Goal: Transaction & Acquisition: Register for event/course

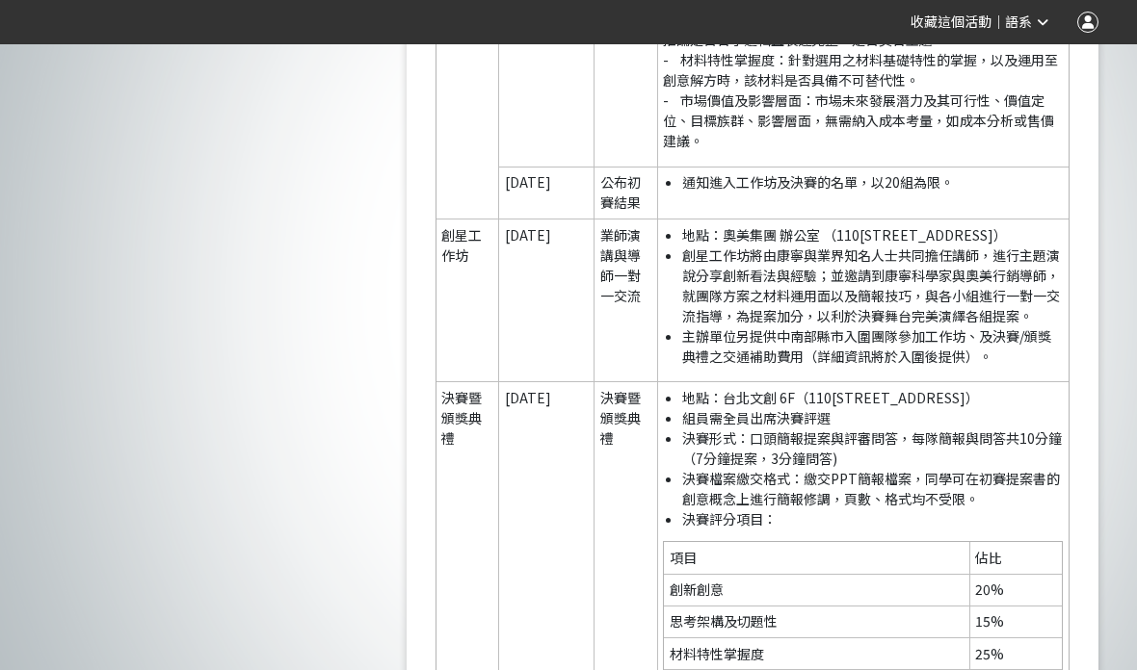
scroll to position [3960, 0]
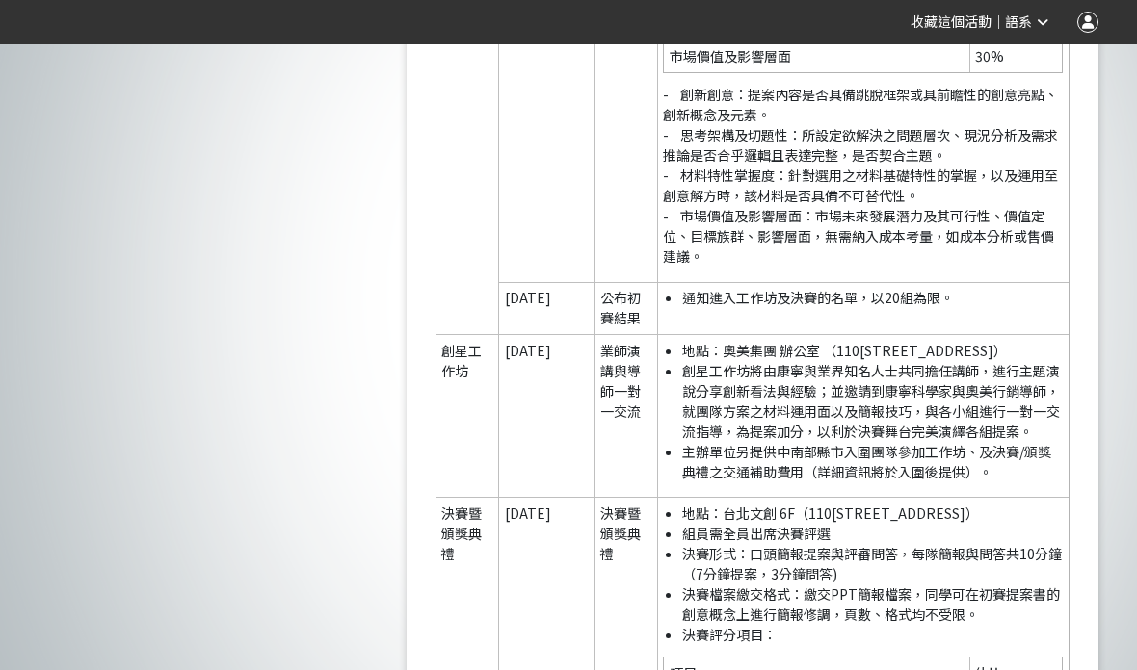
click at [682, 625] on li "決賽評分項目：" at bounding box center [872, 635] width 381 height 20
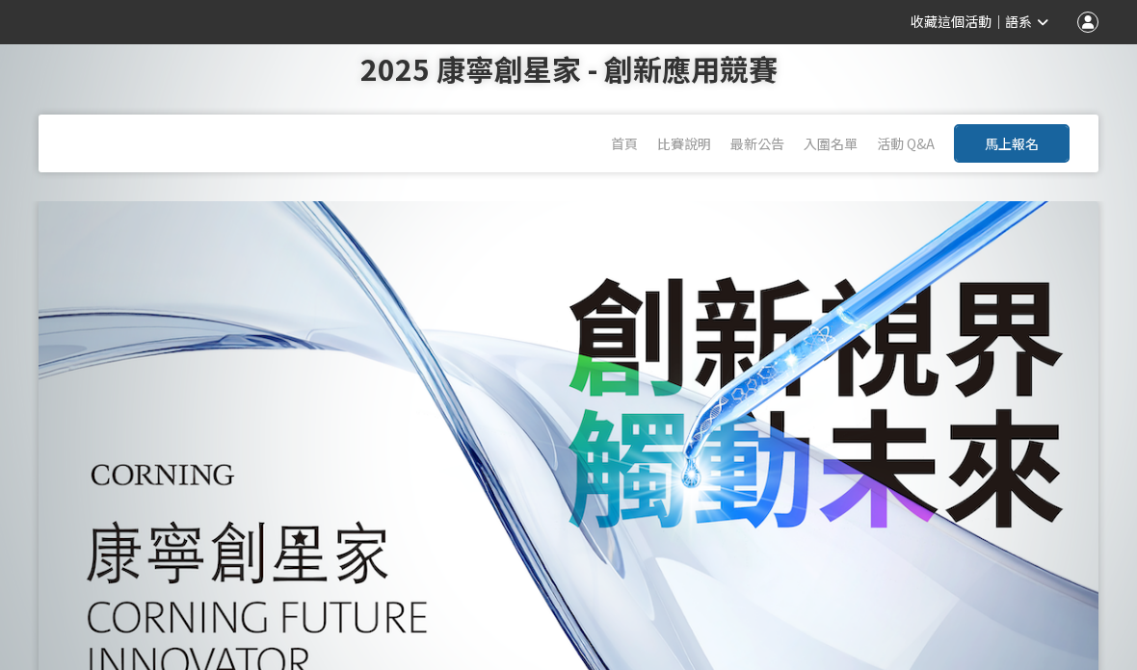
scroll to position [0, 0]
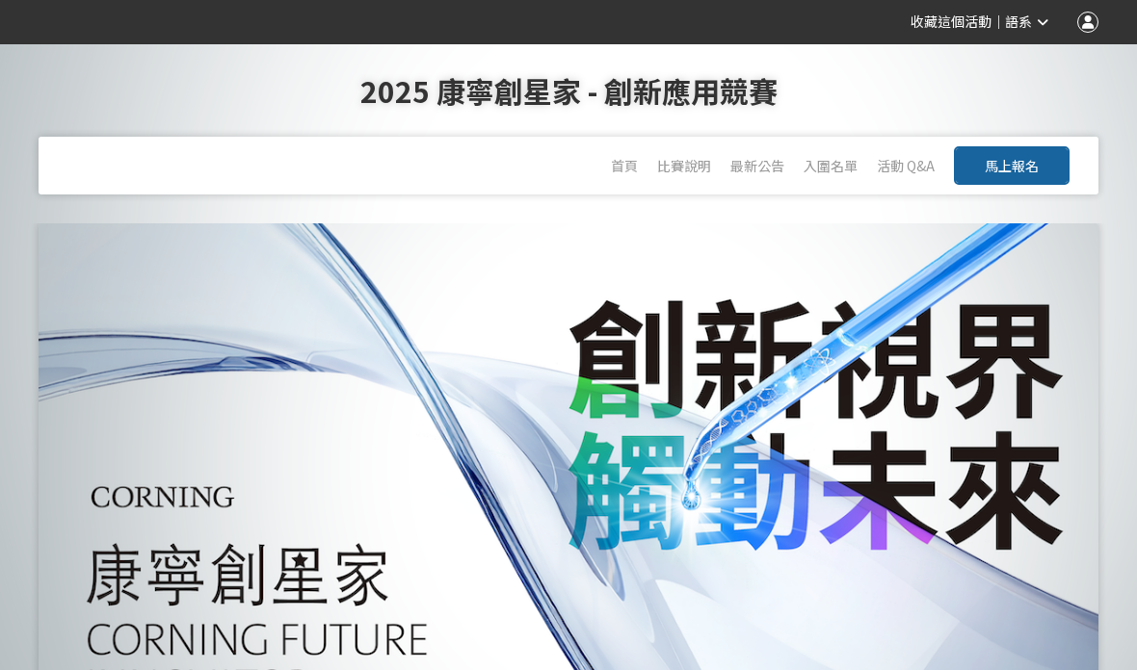
click at [630, 316] on div at bounding box center [569, 498] width 1060 height 551
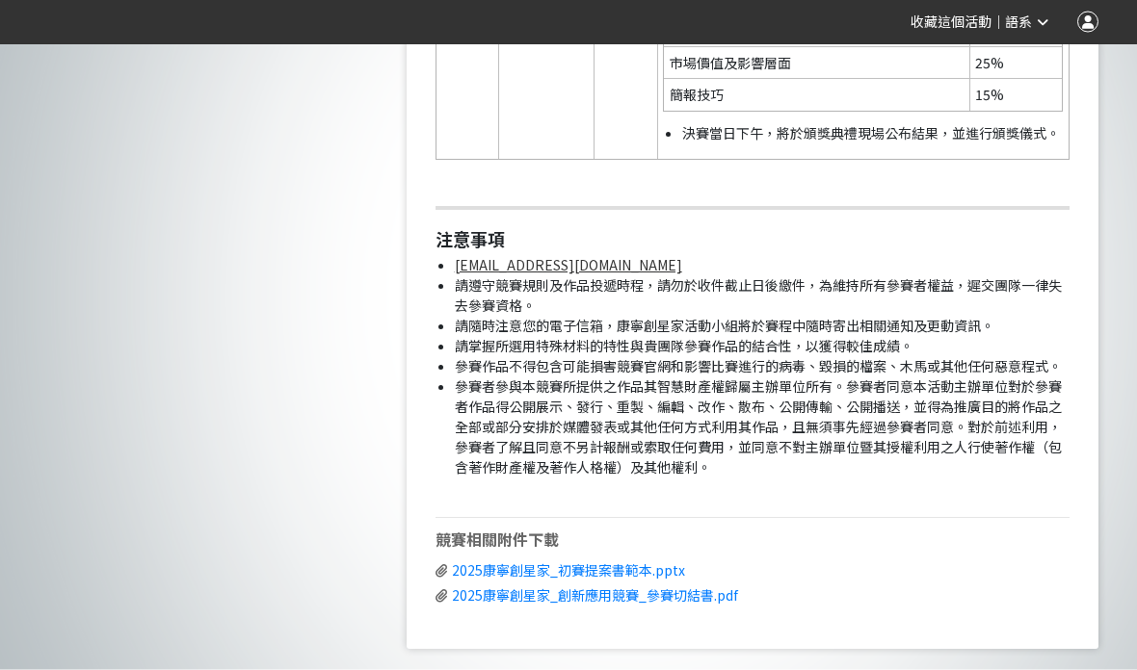
scroll to position [4699, 0]
click at [652, 561] on span "2025康寧創星家_初賽提案書範本.pptx" at bounding box center [568, 570] width 233 height 19
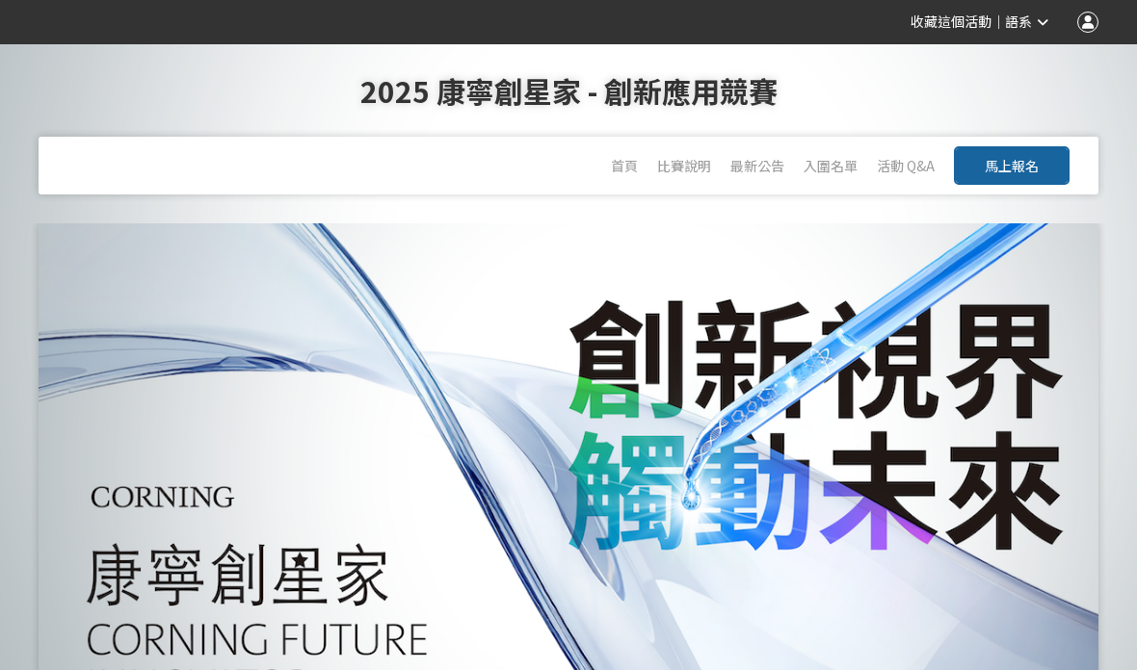
click at [1013, 162] on span "馬上報名" at bounding box center [1012, 165] width 54 height 19
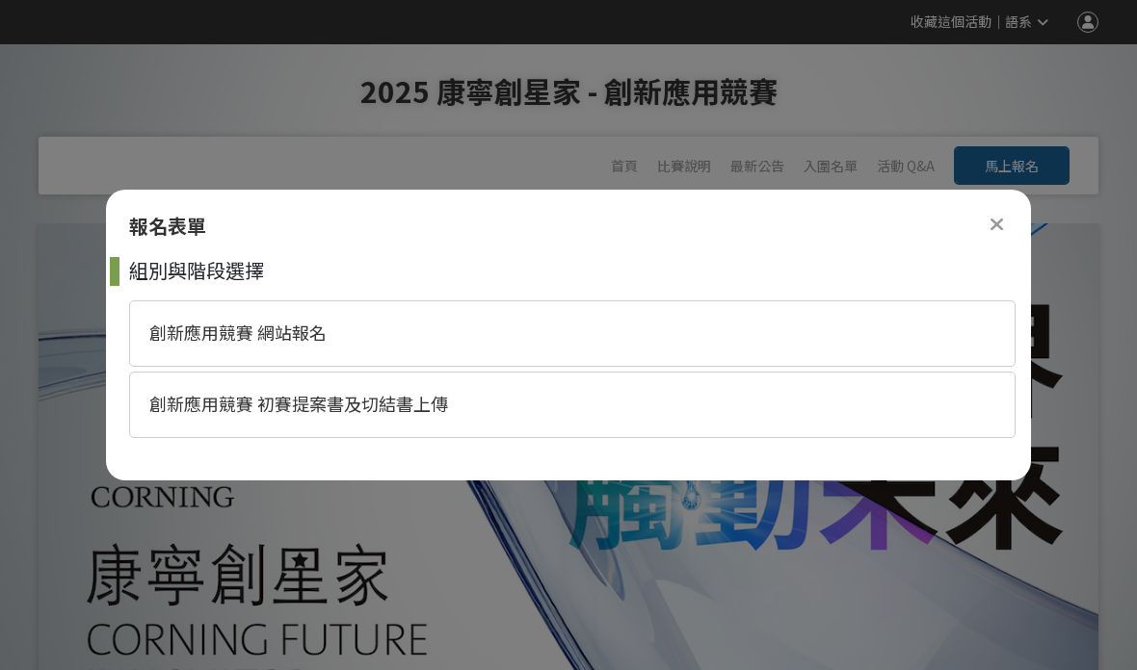
click at [516, 412] on div "創新應用競賽 初賽提案書及切結書上傳" at bounding box center [572, 405] width 886 height 66
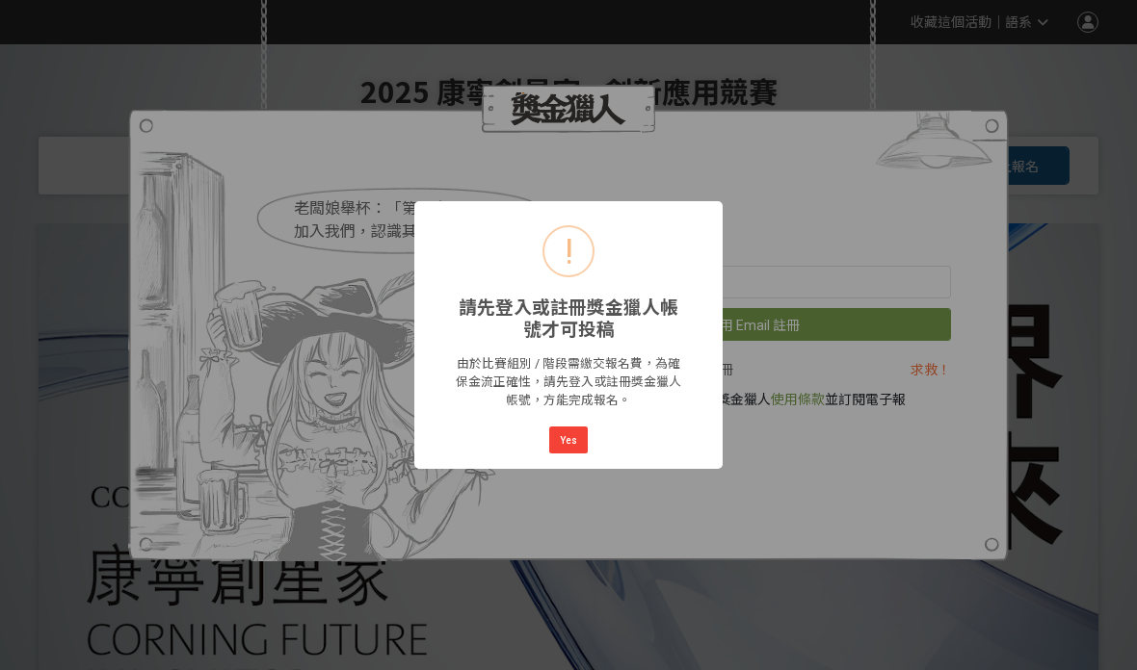
click at [587, 444] on button "Yes" at bounding box center [568, 440] width 39 height 27
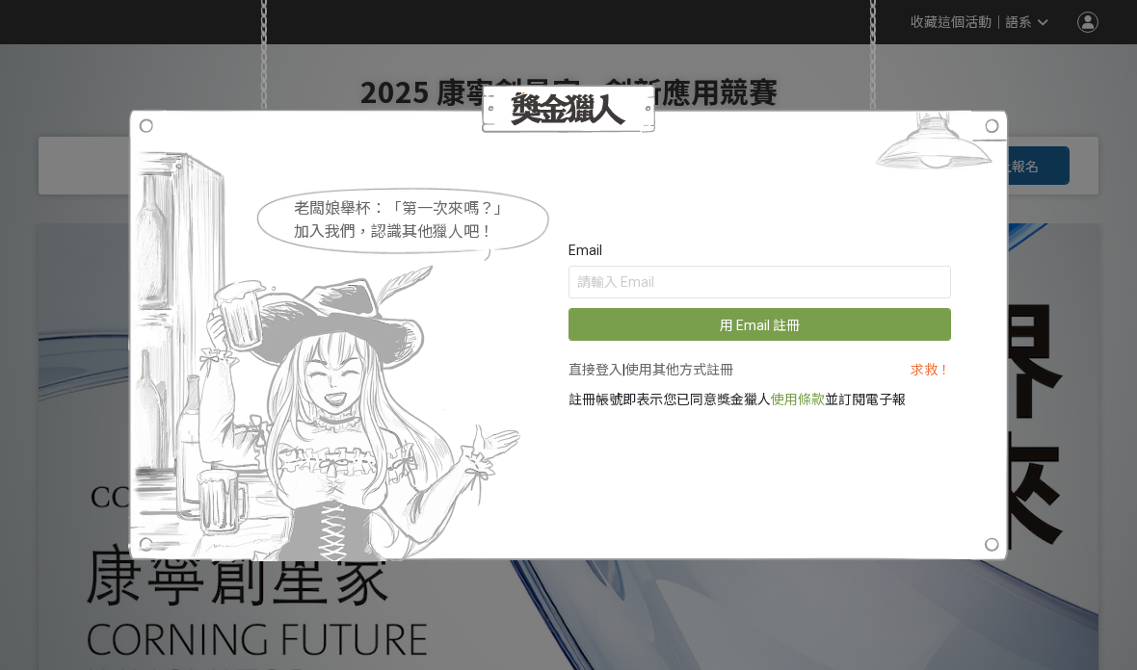
click at [992, 128] on img at bounding box center [933, 145] width 149 height 72
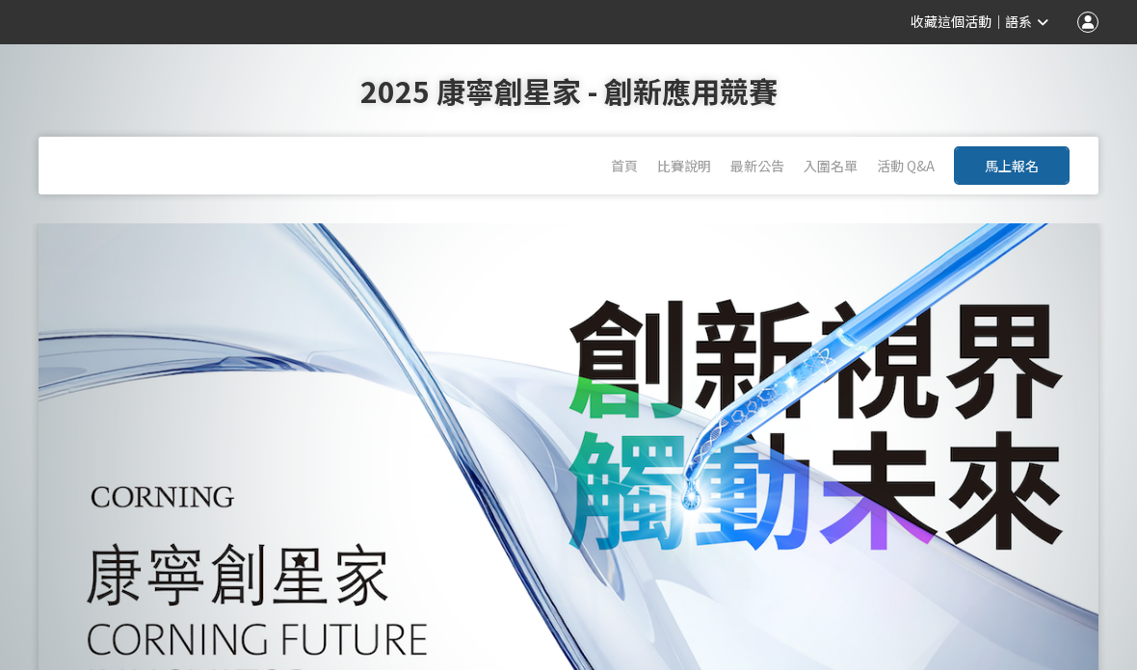
click at [1031, 164] on span "馬上報名" at bounding box center [1012, 165] width 54 height 19
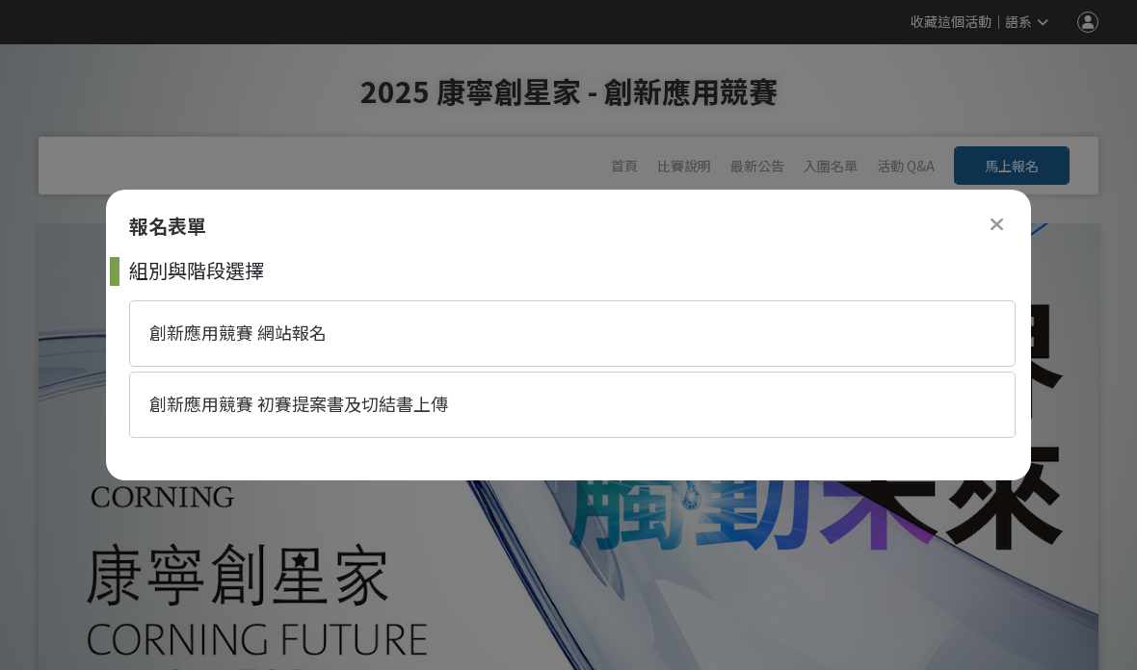
click at [440, 332] on div "創新應用競賽 網站報名" at bounding box center [572, 334] width 886 height 66
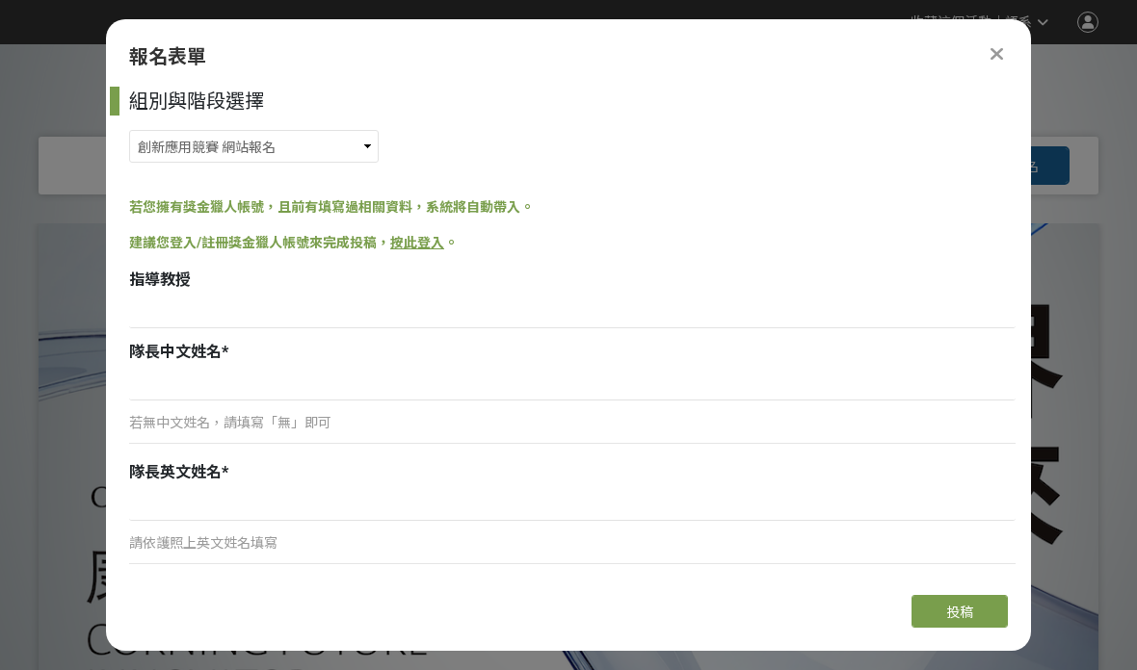
click at [997, 44] on icon at bounding box center [996, 53] width 13 height 19
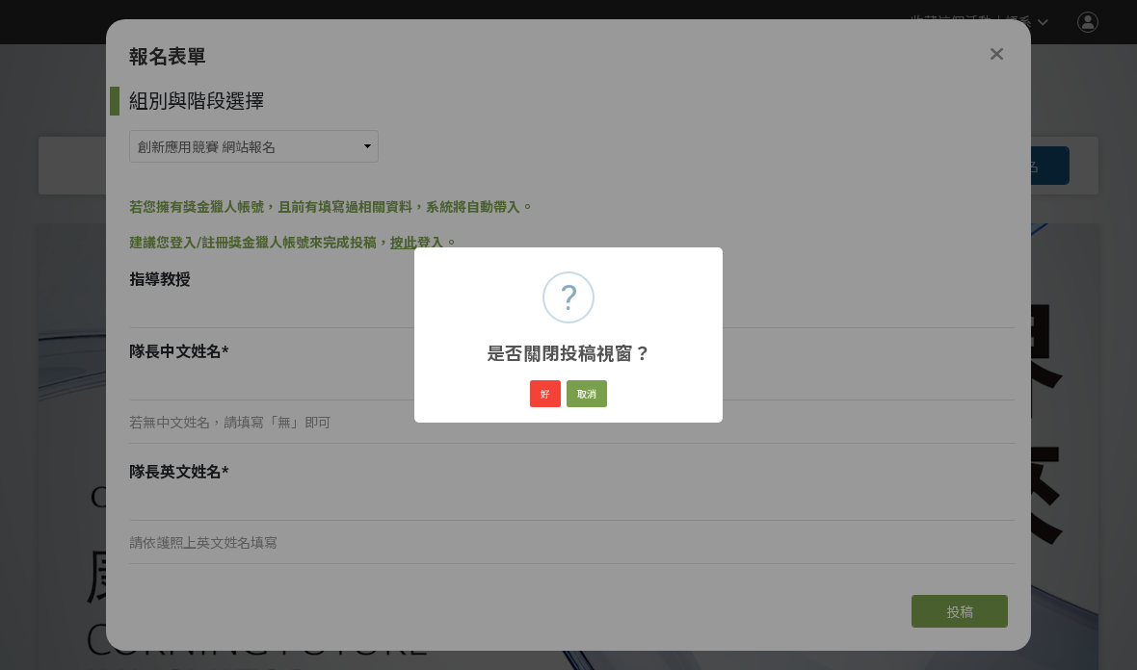
click at [541, 396] on button "好" at bounding box center [545, 394] width 31 height 27
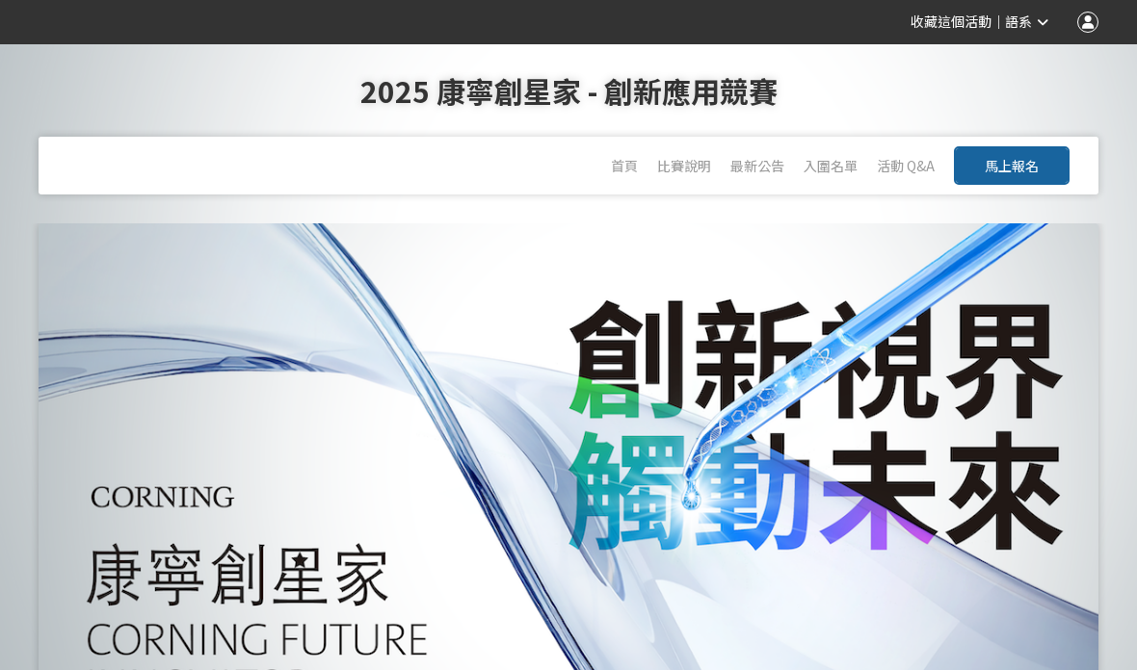
click at [688, 163] on link "比賽說明" at bounding box center [684, 165] width 54 height 19
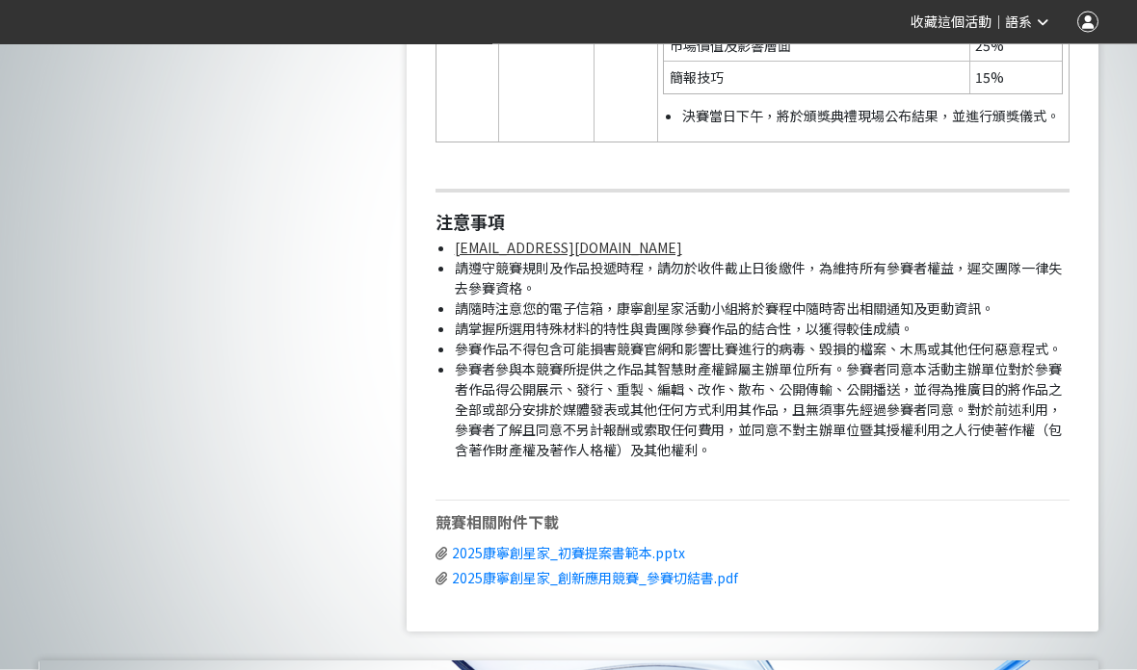
scroll to position [4725, 0]
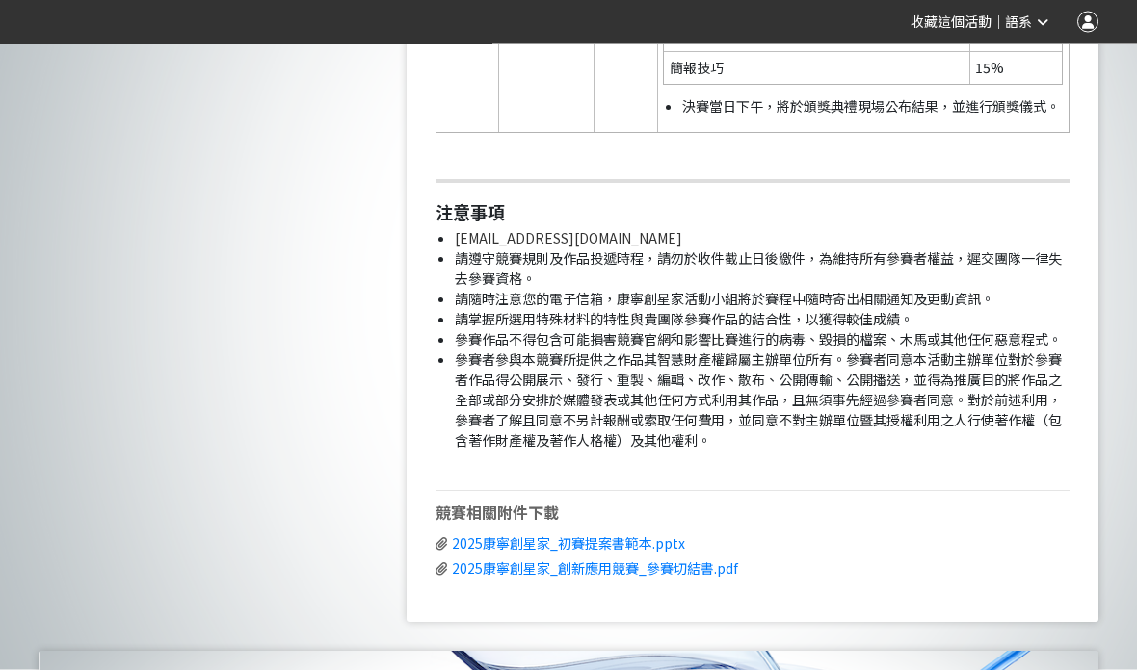
click at [641, 560] on span "2025康寧創星家_創新應用競賽_參賽切結書.pdf" at bounding box center [595, 569] width 286 height 19
